Goal: Task Accomplishment & Management: Manage account settings

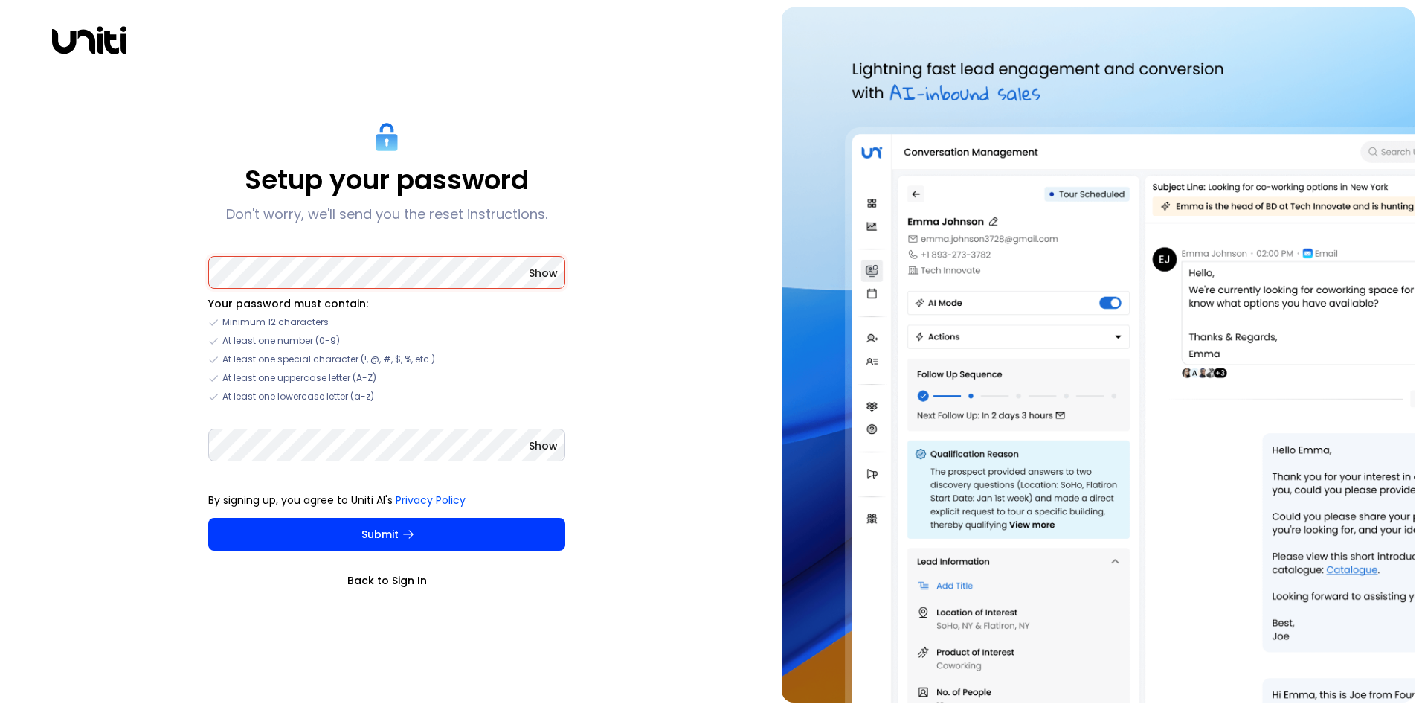
click at [382, 579] on link "Back to Sign In" at bounding box center [386, 580] width 357 height 15
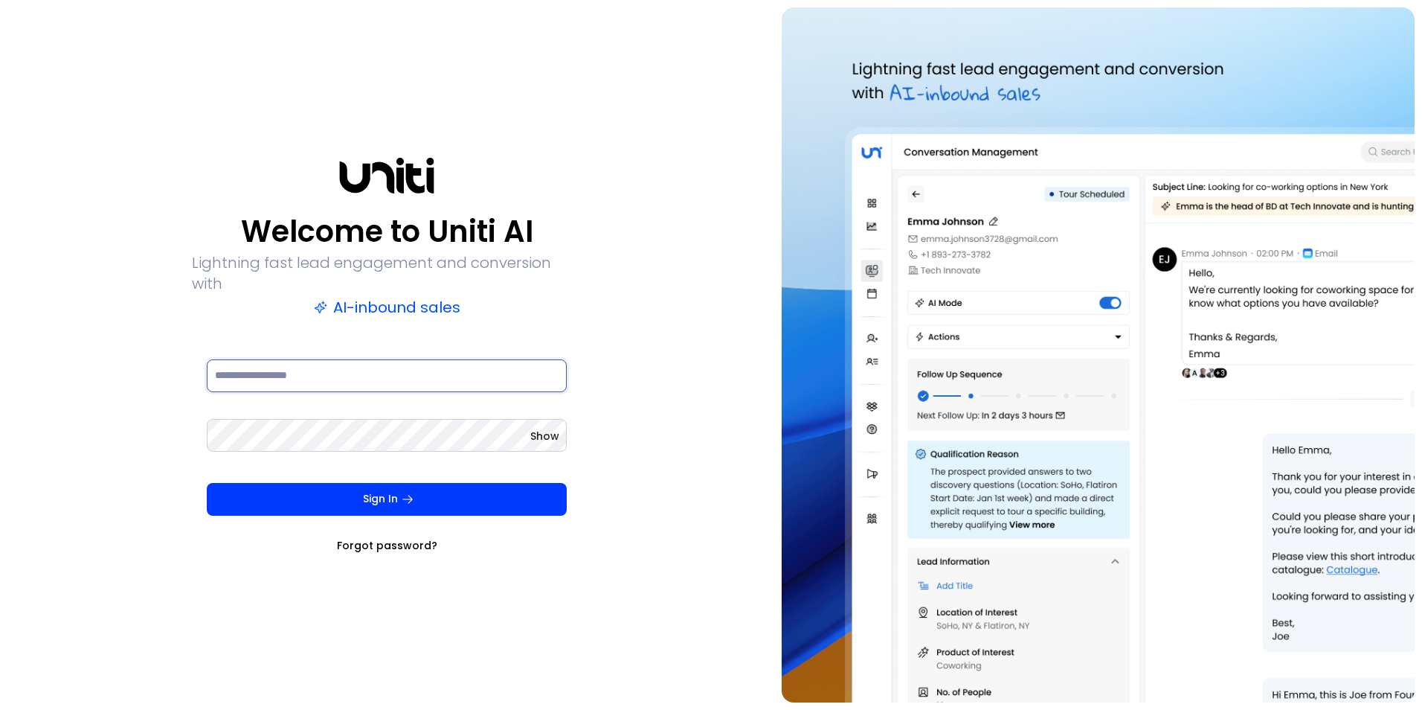
click at [324, 370] on input at bounding box center [387, 375] width 360 height 33
type input "**********"
click at [207, 483] on button "Sign In" at bounding box center [387, 499] width 360 height 33
